Goal: Navigation & Orientation: Find specific page/section

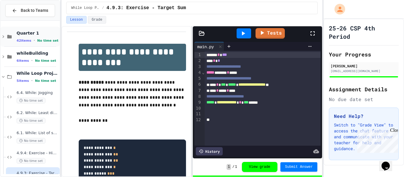
click at [4, 38] on icon at bounding box center [3, 36] width 5 height 5
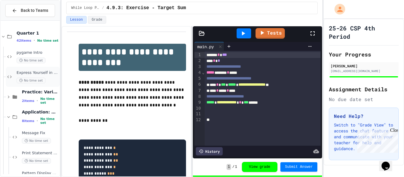
click at [8, 78] on icon at bounding box center [9, 76] width 7 height 5
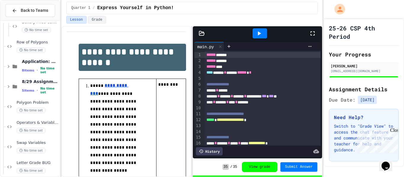
scroll to position [254, 0]
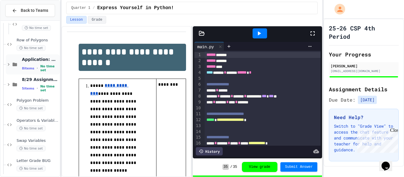
click at [8, 67] on icon at bounding box center [8, 64] width 5 height 5
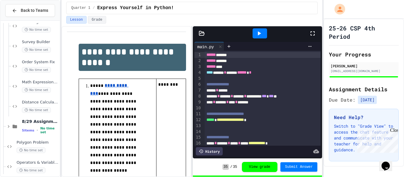
scroll to position [381, 0]
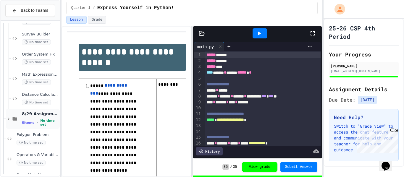
click at [8, 118] on icon at bounding box center [8, 118] width 5 height 5
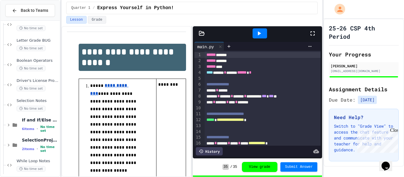
scroll to position [637, 0]
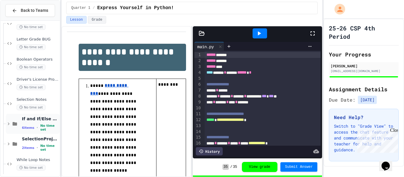
click at [6, 123] on icon at bounding box center [8, 123] width 5 height 5
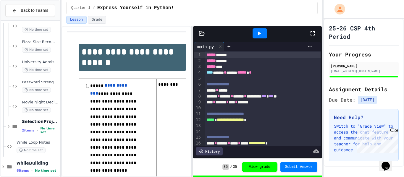
scroll to position [781, 0]
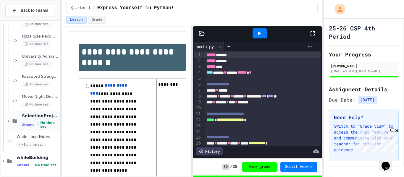
click at [6, 121] on icon at bounding box center [8, 120] width 5 height 5
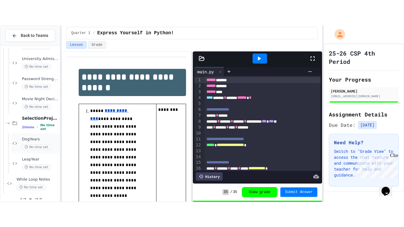
scroll to position [808, 0]
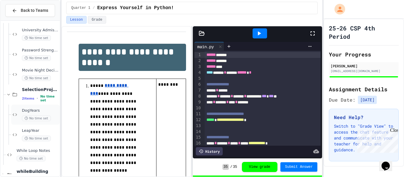
click at [25, 110] on span "DogYears" at bounding box center [40, 110] width 37 height 5
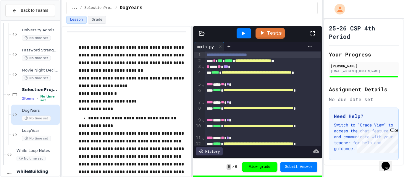
click at [316, 32] on icon at bounding box center [312, 33] width 7 height 7
click at [44, 127] on div "LeapYear No time set" at bounding box center [35, 135] width 49 height 20
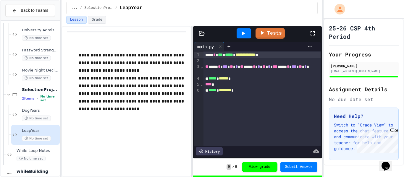
click at [314, 31] on icon at bounding box center [312, 33] width 7 height 7
